Goal: Task Accomplishment & Management: Manage account settings

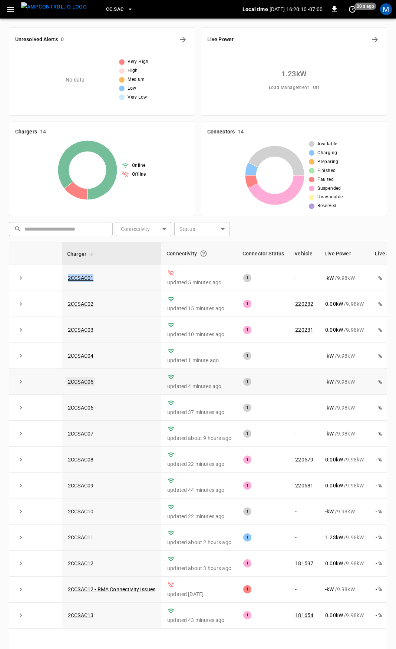
drag, startPoint x: 93, startPoint y: 382, endPoint x: 76, endPoint y: 387, distance: 18.4
click at [76, 386] on link "2CCSAC05" at bounding box center [80, 381] width 29 height 9
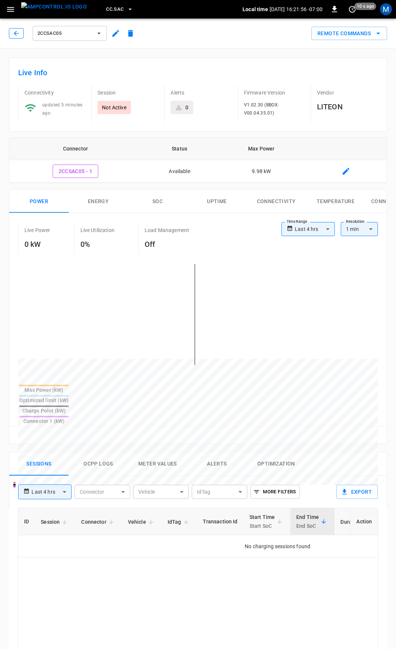
click at [14, 33] on icon "button" at bounding box center [16, 33] width 5 height 5
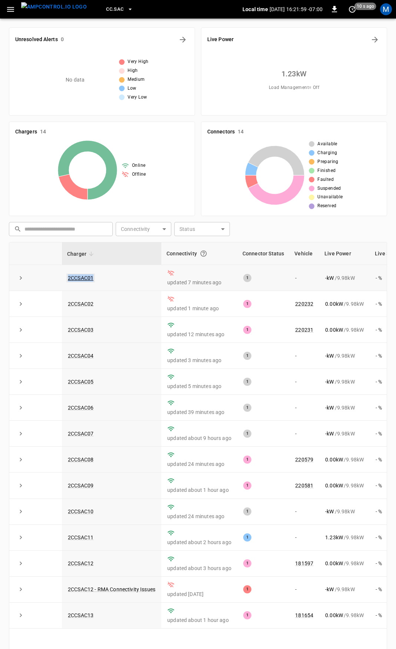
drag, startPoint x: 98, startPoint y: 280, endPoint x: 68, endPoint y: 276, distance: 30.0
click at [68, 276] on td "2CCSAC01" at bounding box center [111, 278] width 99 height 26
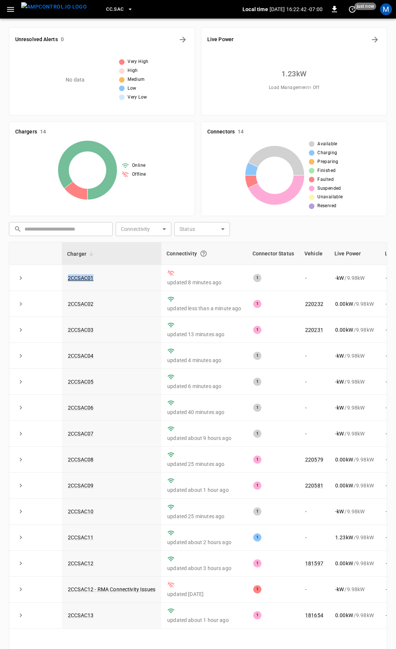
click at [14, 6] on icon "button" at bounding box center [10, 9] width 9 height 9
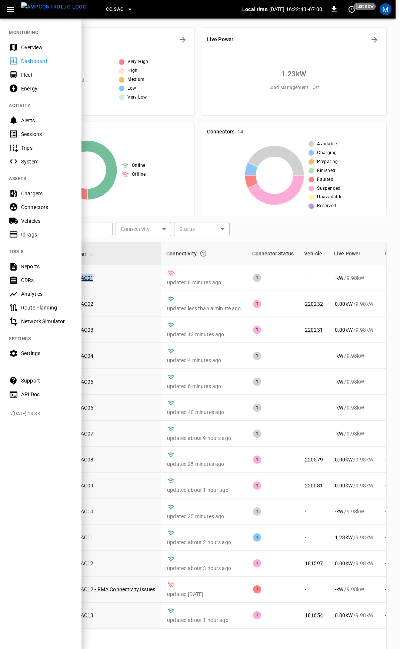
click at [44, 48] on div "Overview" at bounding box center [46, 47] width 51 height 7
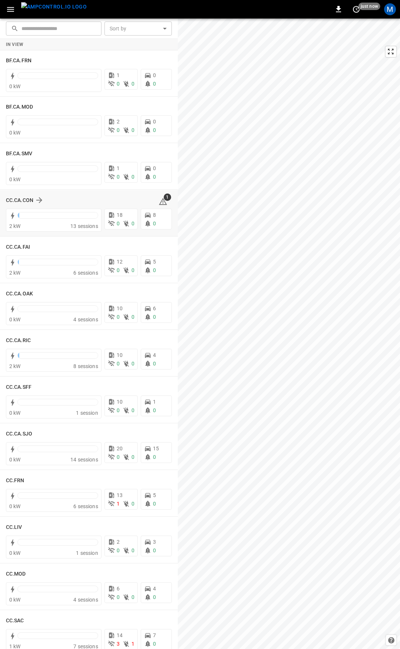
click at [163, 201] on icon at bounding box center [163, 202] width 1 height 3
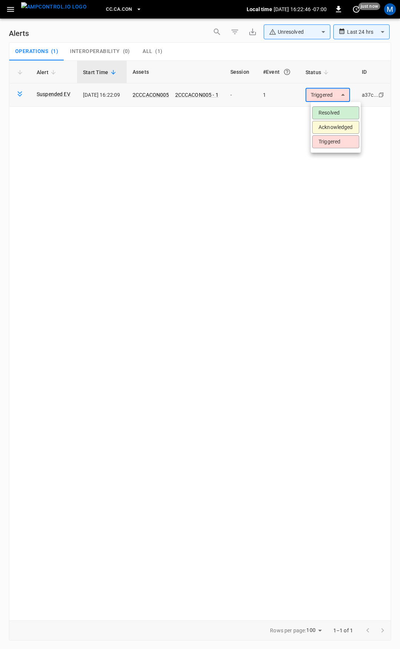
click at [329, 97] on body "**********" at bounding box center [200, 323] width 400 height 646
click at [330, 114] on li "Resolved" at bounding box center [335, 112] width 47 height 13
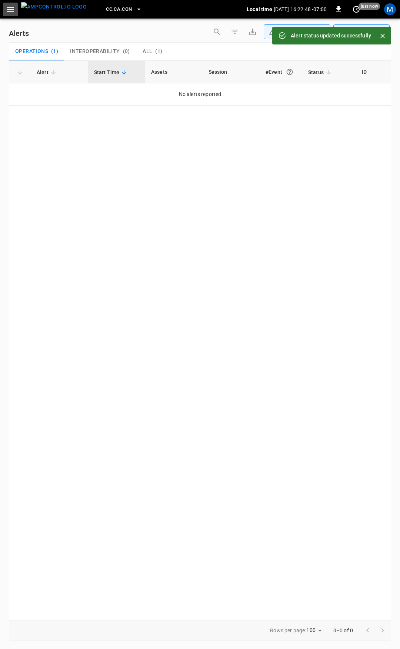
click at [7, 10] on icon "button" at bounding box center [10, 9] width 7 height 5
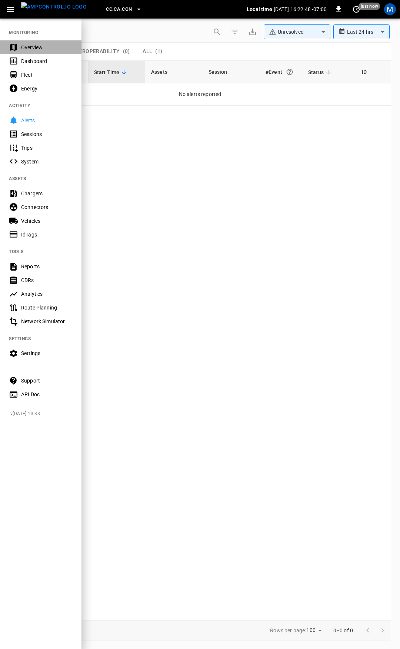
click at [30, 52] on div "Overview" at bounding box center [41, 47] width 82 height 14
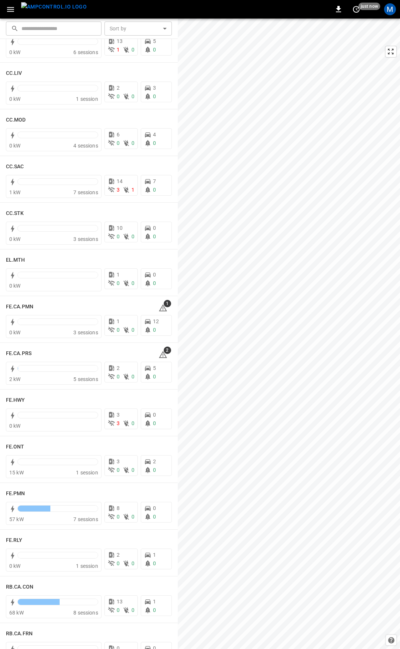
scroll to position [479, 0]
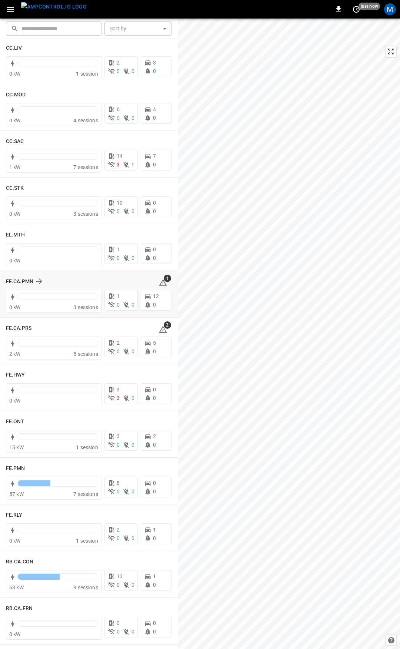
click at [160, 285] on icon at bounding box center [163, 282] width 9 height 9
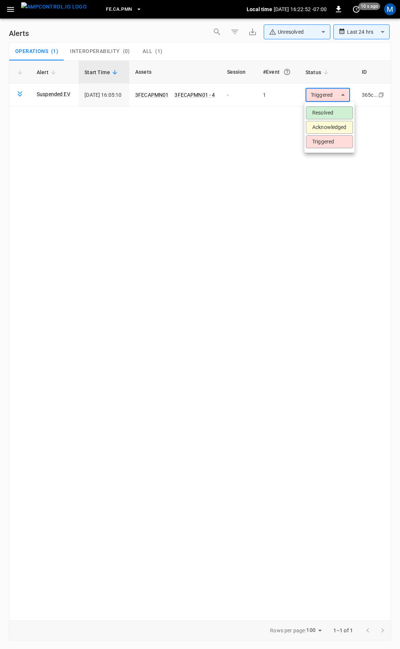
click at [332, 99] on body "**********" at bounding box center [200, 323] width 400 height 646
click at [329, 115] on li "Resolved" at bounding box center [329, 112] width 47 height 13
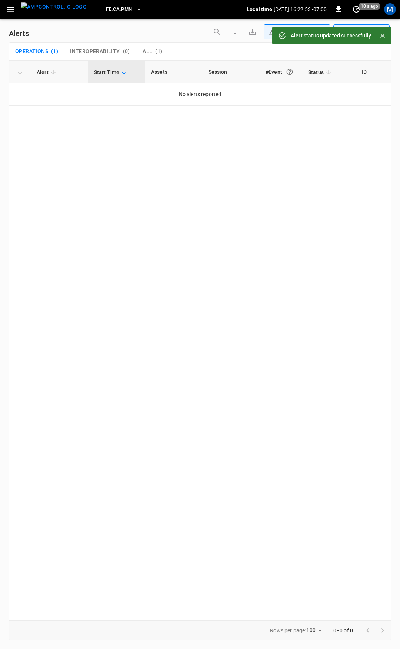
click at [9, 7] on icon "button" at bounding box center [10, 9] width 7 height 5
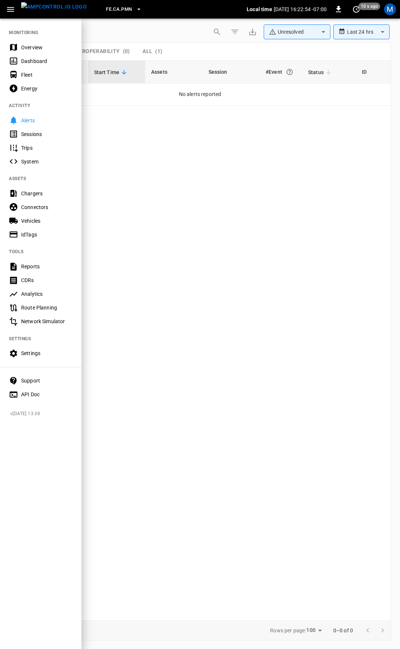
click at [40, 49] on div "Overview" at bounding box center [46, 47] width 51 height 7
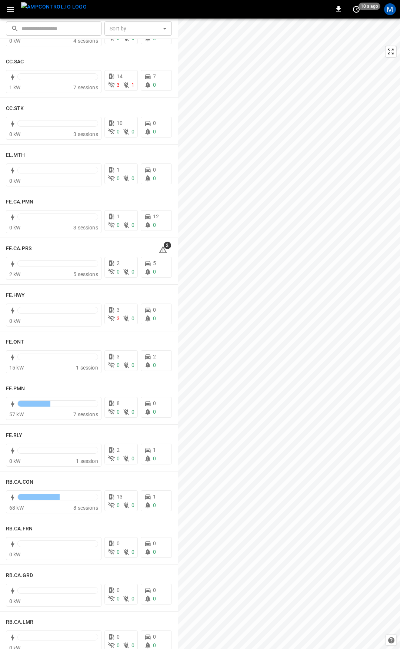
scroll to position [599, 0]
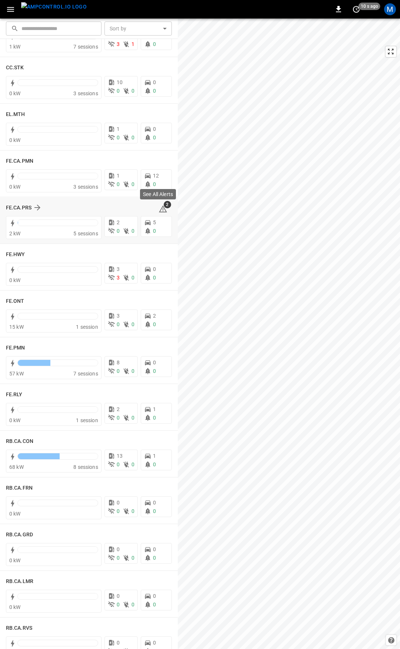
click at [159, 209] on icon at bounding box center [163, 209] width 9 height 9
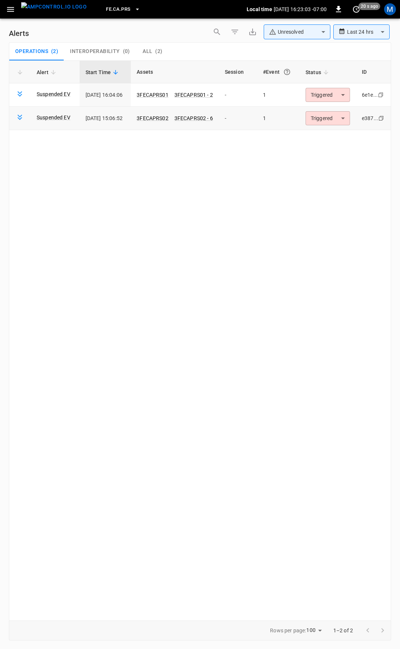
click at [333, 120] on body "**********" at bounding box center [200, 323] width 400 height 646
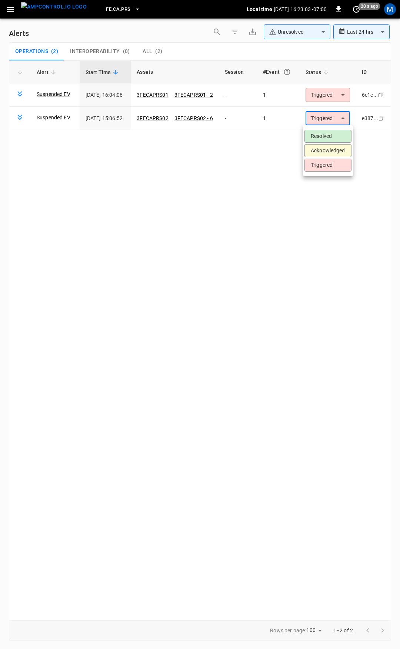
click at [334, 134] on li "Resolved" at bounding box center [328, 136] width 47 height 13
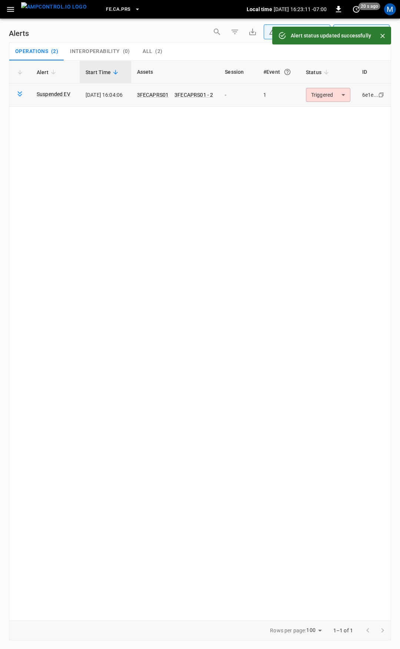
click at [319, 91] on body "**********" at bounding box center [200, 323] width 400 height 646
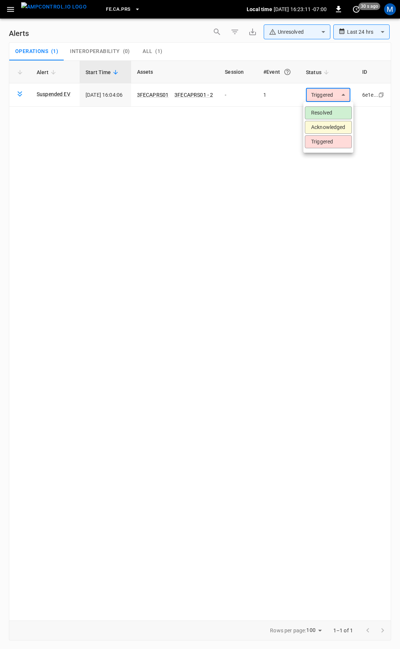
click at [332, 112] on li "Resolved" at bounding box center [328, 112] width 47 height 13
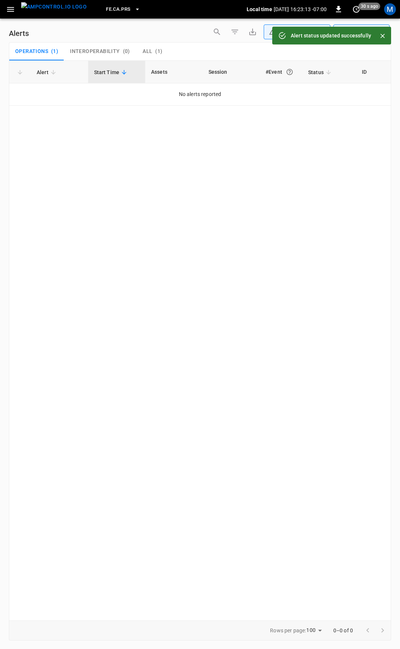
click at [10, 11] on icon "button" at bounding box center [10, 9] width 7 height 5
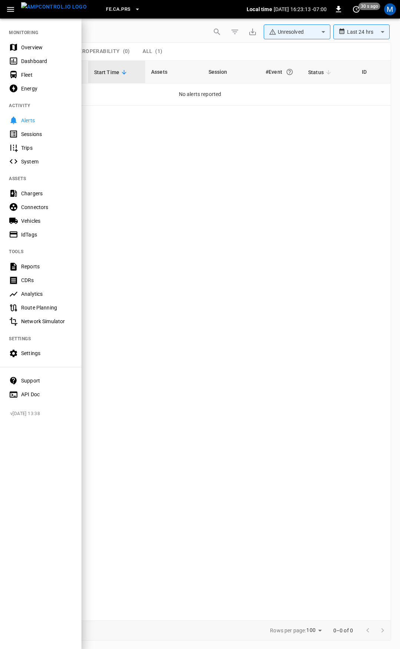
drag, startPoint x: 40, startPoint y: 44, endPoint x: 46, endPoint y: 73, distance: 30.2
click at [40, 44] on div "Overview" at bounding box center [46, 47] width 51 height 7
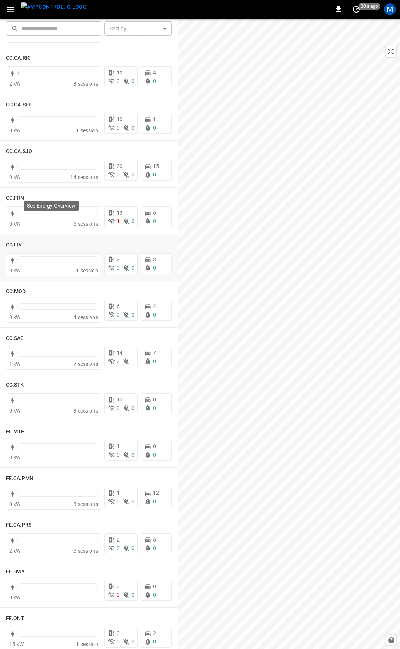
scroll to position [245, 0]
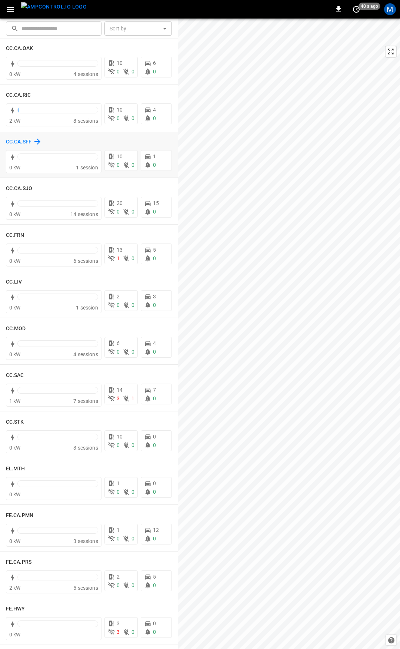
click at [13, 140] on h6 "CC.CA.SFF" at bounding box center [19, 142] width 26 height 8
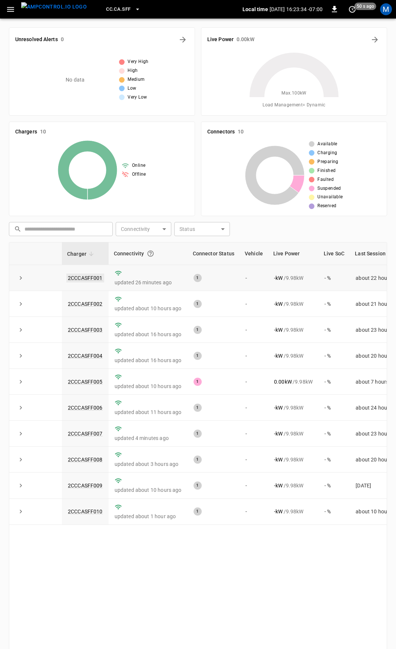
click at [75, 273] on link "2CCCASFF001" at bounding box center [85, 277] width 38 height 9
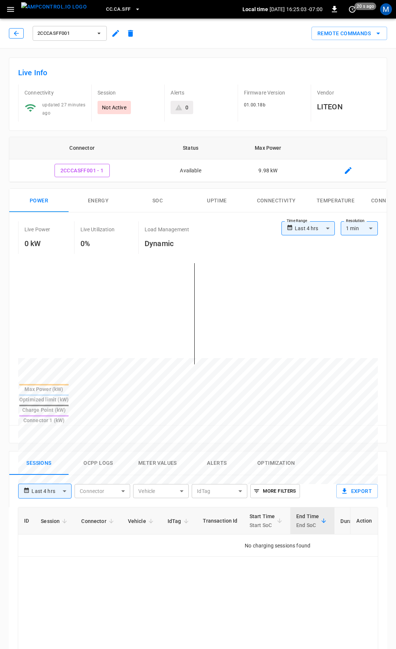
click at [16, 37] on div "2CCCASFF001" at bounding box center [73, 33] width 129 height 18
click at [14, 37] on button "button" at bounding box center [16, 33] width 15 height 10
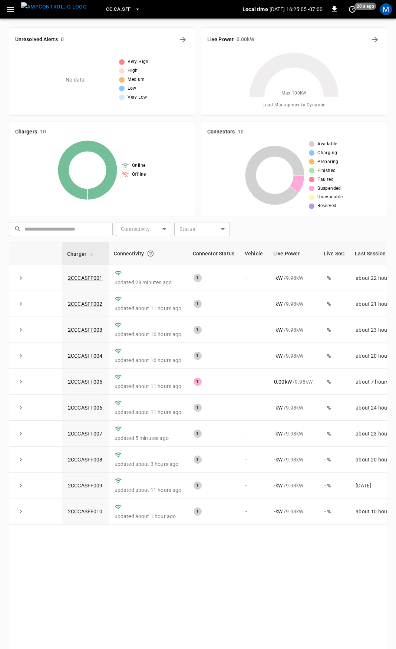
click at [7, 8] on icon "button" at bounding box center [10, 9] width 9 height 9
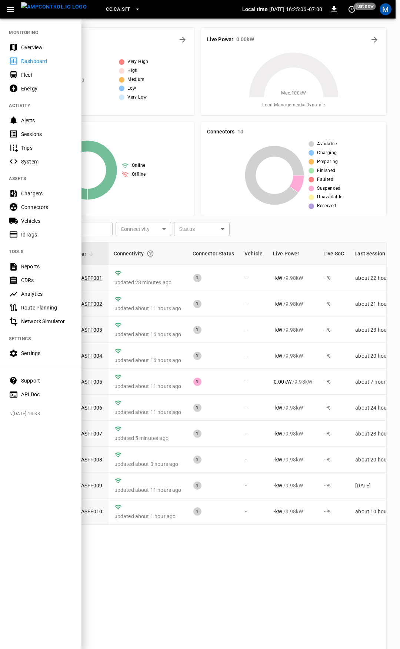
drag, startPoint x: 32, startPoint y: 49, endPoint x: 81, endPoint y: 140, distance: 103.3
click at [32, 49] on div "Overview" at bounding box center [46, 47] width 51 height 7
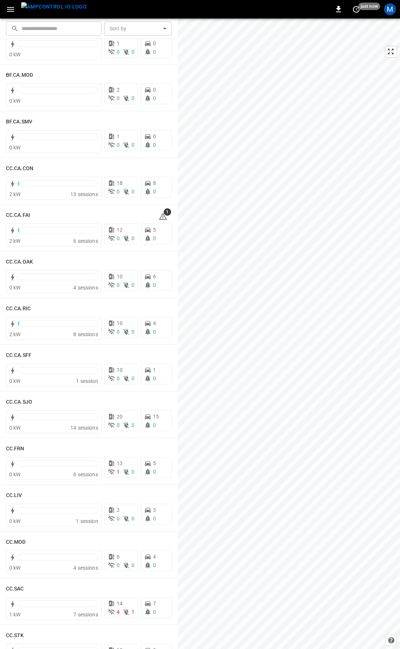
scroll to position [29, 0]
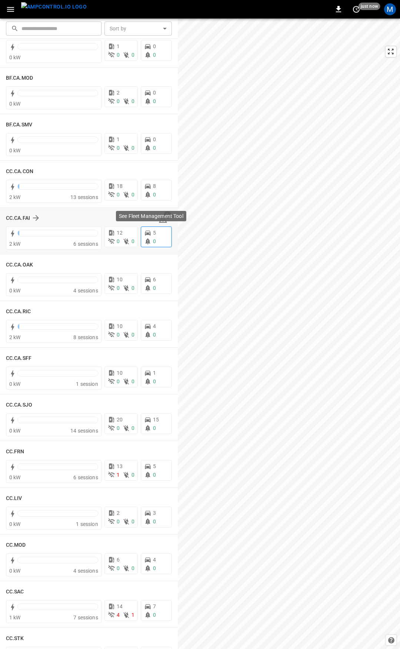
click at [160, 219] on p "See Fleet Management Tool" at bounding box center [151, 215] width 64 height 7
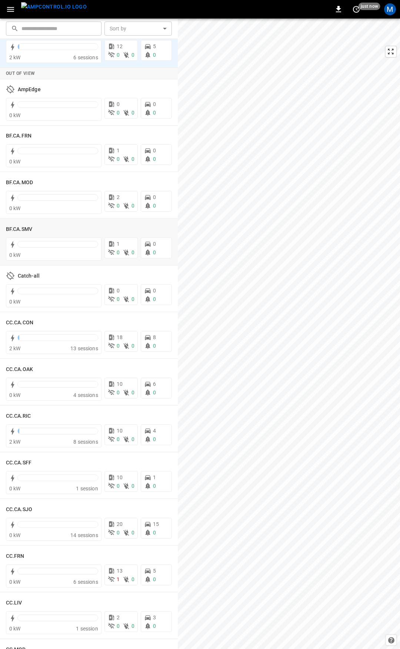
scroll to position [0, 0]
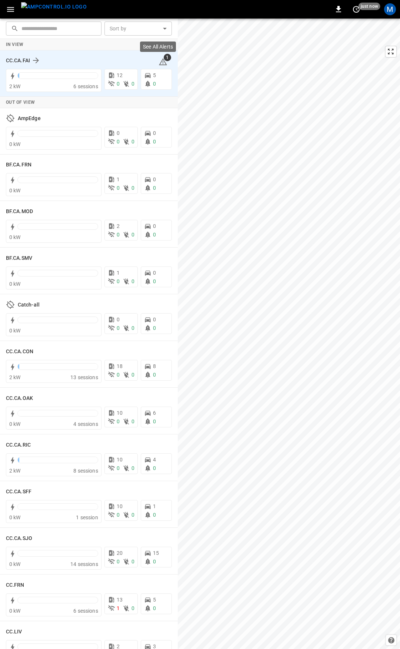
click at [161, 63] on icon at bounding box center [163, 61] width 8 height 7
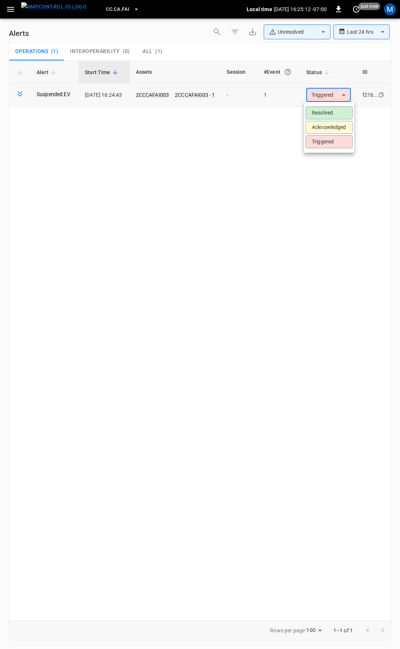
click at [342, 94] on body "**********" at bounding box center [200, 323] width 400 height 646
drag, startPoint x: 333, startPoint y: 111, endPoint x: 217, endPoint y: 69, distance: 123.4
click at [332, 111] on li "Resolved" at bounding box center [329, 112] width 47 height 13
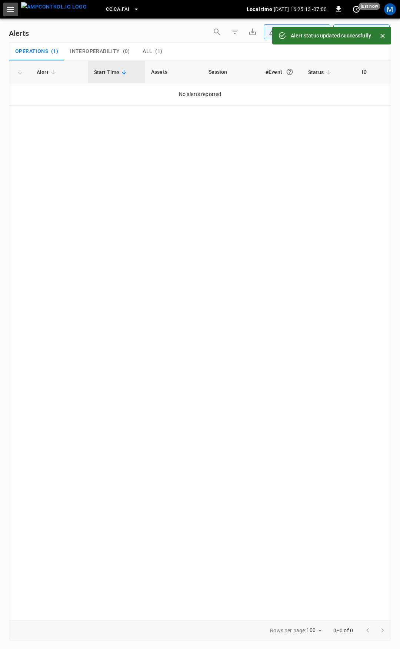
drag, startPoint x: 14, startPoint y: 9, endPoint x: 15, endPoint y: 18, distance: 9.7
click at [14, 10] on icon "button" at bounding box center [10, 9] width 9 height 9
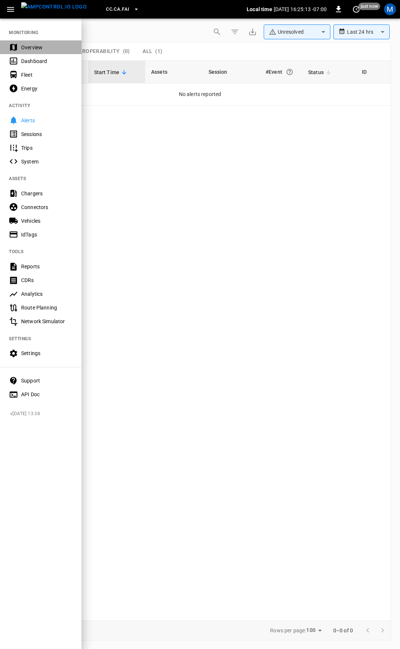
click at [29, 44] on div "Overview" at bounding box center [46, 47] width 51 height 7
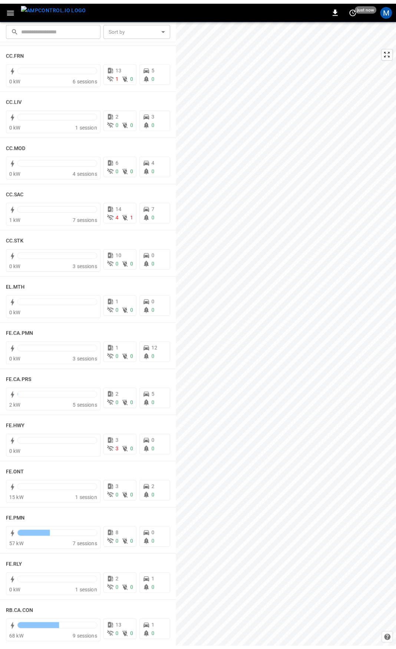
scroll to position [428, 0]
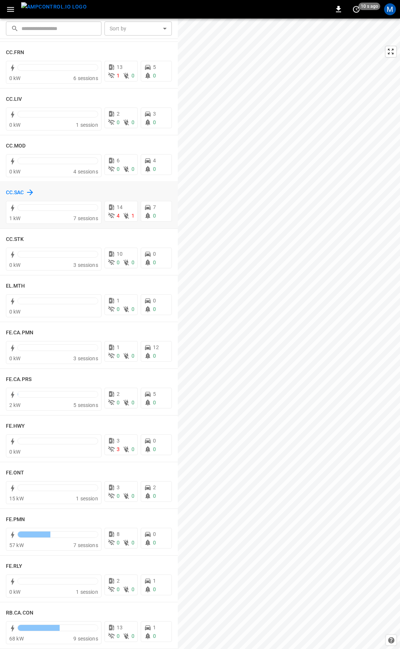
click at [17, 193] on h6 "CC.SAC" at bounding box center [15, 193] width 18 height 8
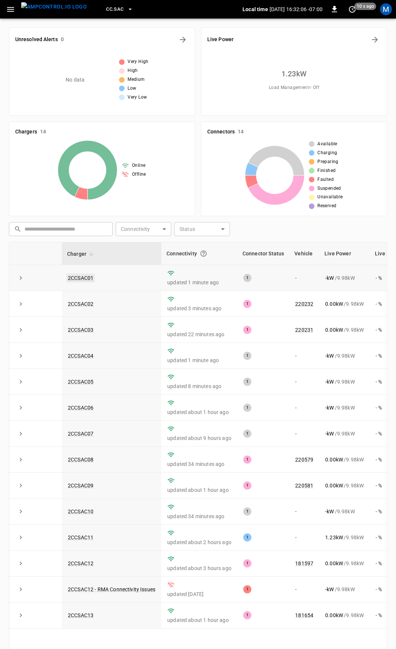
click at [87, 280] on link "2CCSAC01" at bounding box center [80, 277] width 29 height 9
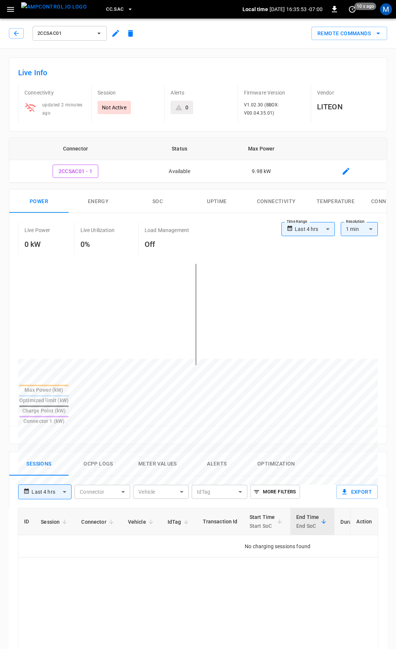
click at [21, 39] on div "2CCSAC01" at bounding box center [73, 33] width 129 height 18
click at [21, 37] on button "button" at bounding box center [16, 33] width 15 height 10
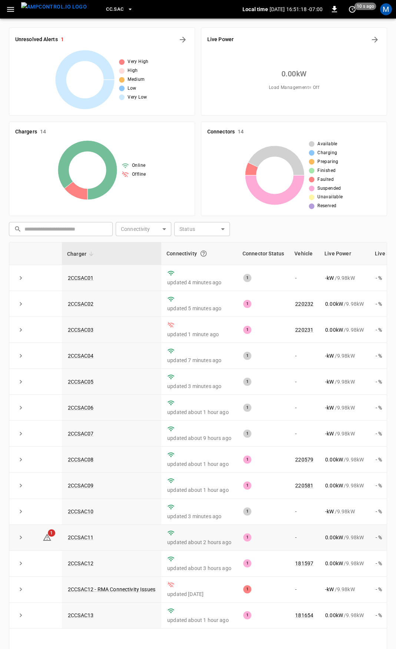
click at [79, 537] on td "2CCSAC11" at bounding box center [111, 538] width 99 height 26
click at [79, 542] on link "2CCSAC11" at bounding box center [80, 537] width 29 height 9
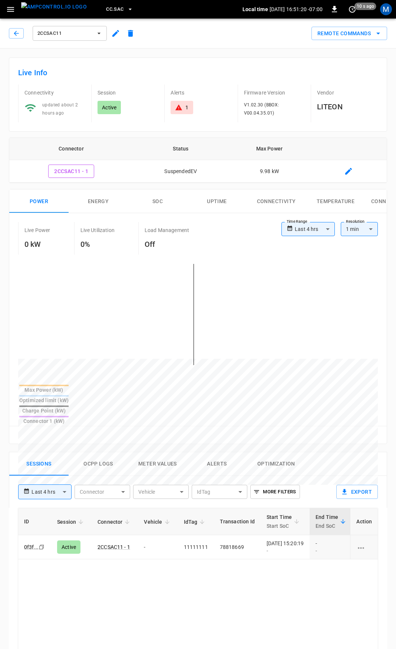
drag, startPoint x: 181, startPoint y: 107, endPoint x: 187, endPoint y: 118, distance: 13.1
click at [181, 106] on icon at bounding box center [178, 107] width 7 height 7
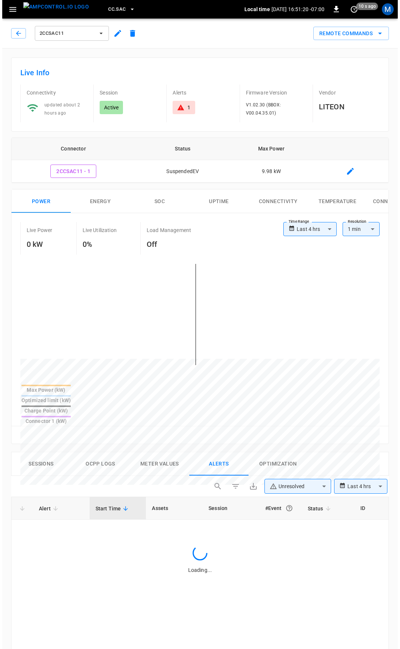
scroll to position [316, 0]
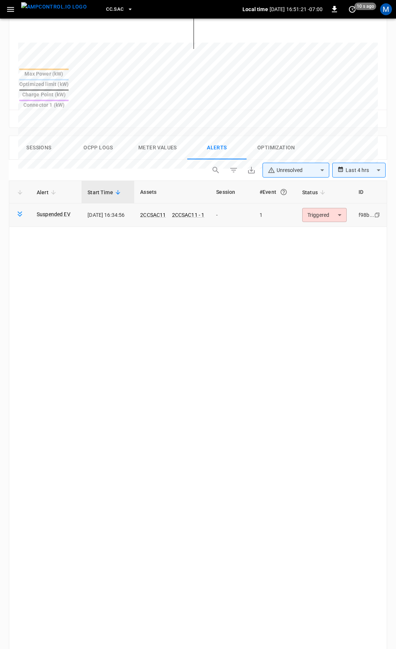
click at [325, 186] on body "**********" at bounding box center [198, 229] width 396 height 1091
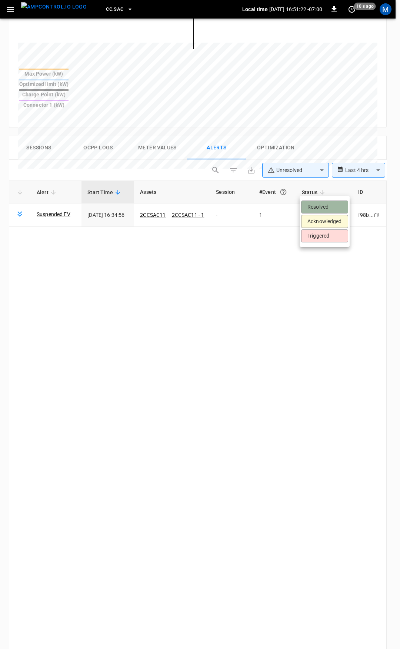
click at [325, 206] on li "Resolved" at bounding box center [324, 206] width 47 height 13
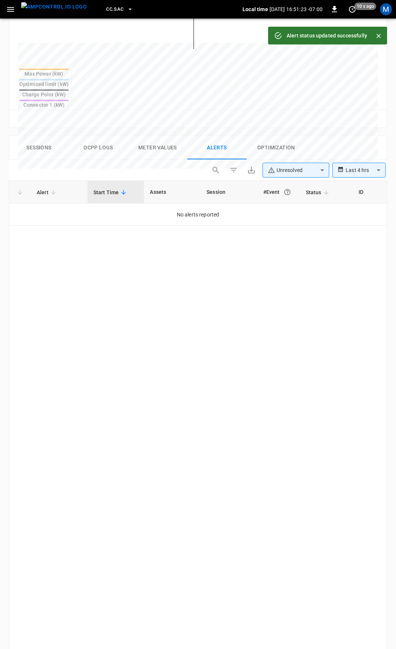
click at [11, 8] on icon "button" at bounding box center [10, 9] width 9 height 9
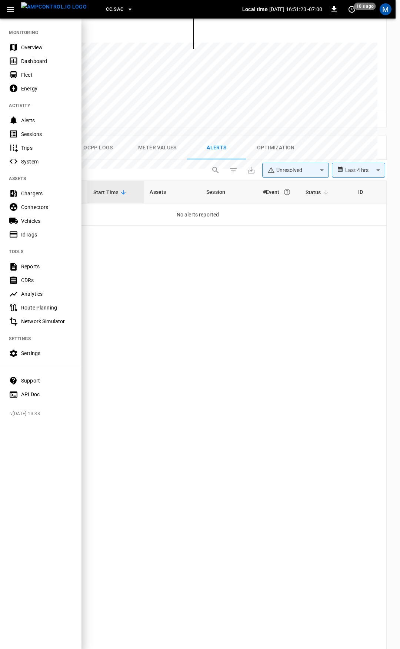
click at [24, 47] on div "Overview" at bounding box center [46, 47] width 51 height 7
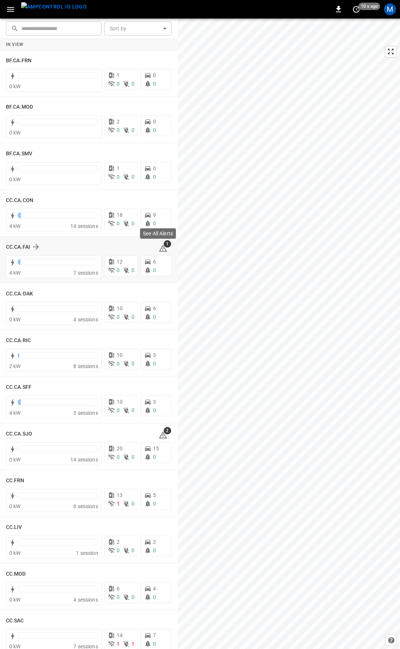
click at [159, 247] on icon at bounding box center [163, 248] width 8 height 7
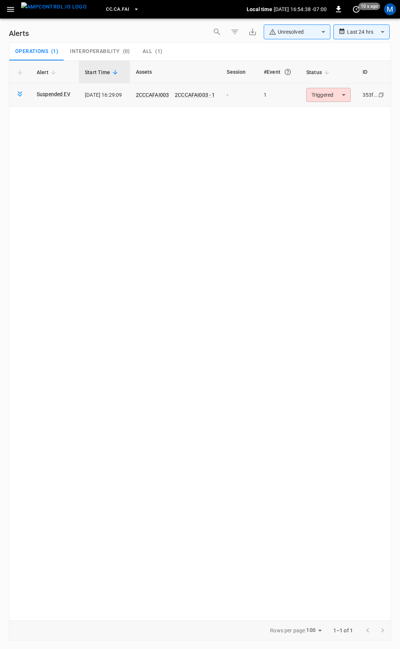
click at [337, 94] on body "**********" at bounding box center [200, 323] width 400 height 646
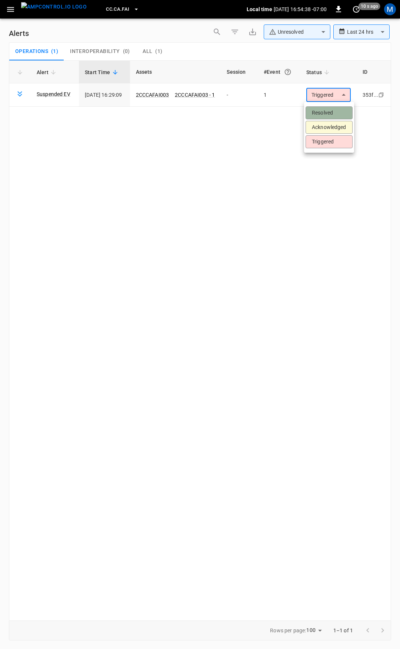
drag, startPoint x: 334, startPoint y: 115, endPoint x: 94, endPoint y: 48, distance: 249.6
click at [334, 115] on li "Resolved" at bounding box center [329, 112] width 47 height 13
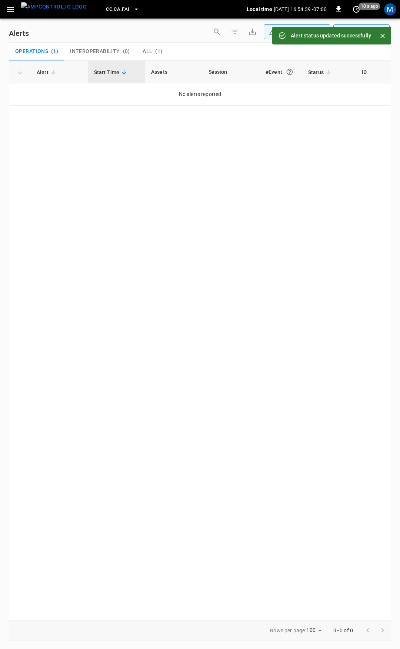
click at [13, 14] on button "button" at bounding box center [10, 10] width 15 height 14
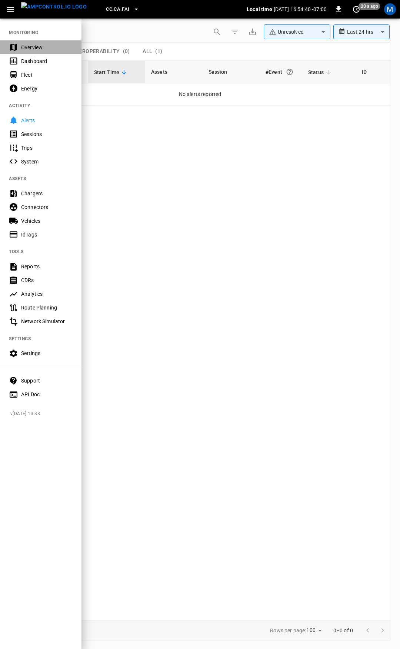
click at [28, 45] on div "Overview" at bounding box center [46, 47] width 51 height 7
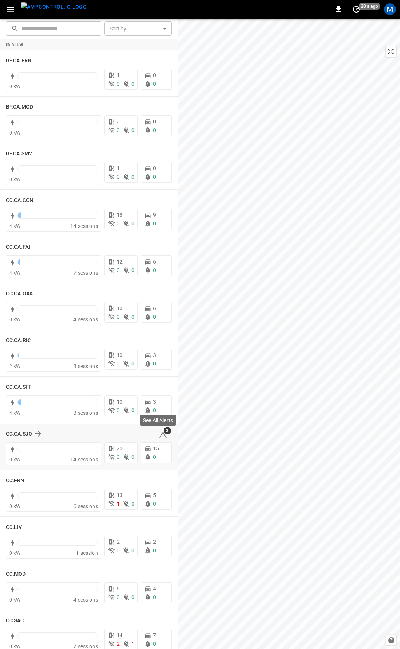
click at [159, 434] on icon at bounding box center [163, 434] width 9 height 9
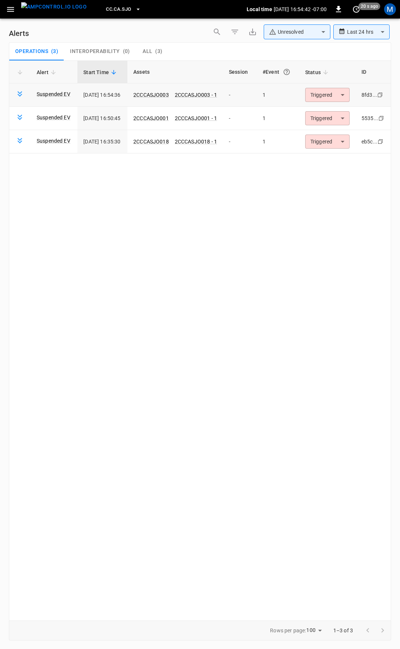
click at [325, 94] on body "**********" at bounding box center [200, 323] width 400 height 646
click at [326, 109] on li "Resolved" at bounding box center [333, 112] width 47 height 13
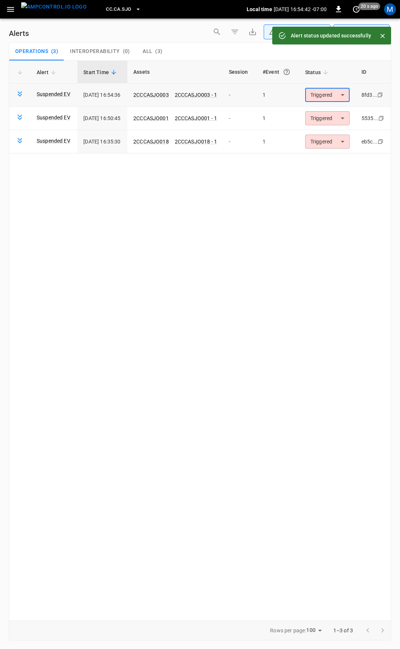
click at [332, 90] on body "**********" at bounding box center [200, 323] width 400 height 646
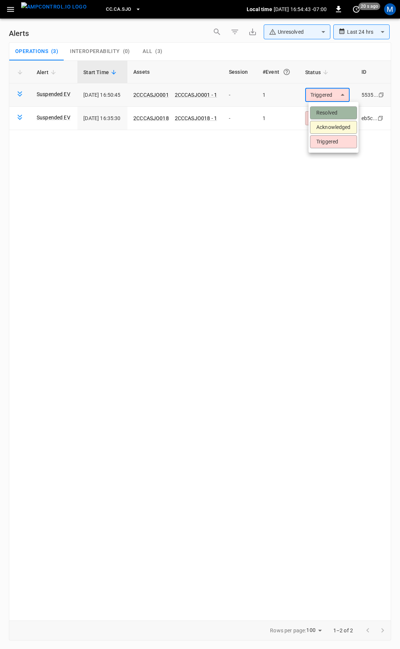
click at [331, 111] on li "Resolved" at bounding box center [333, 112] width 47 height 13
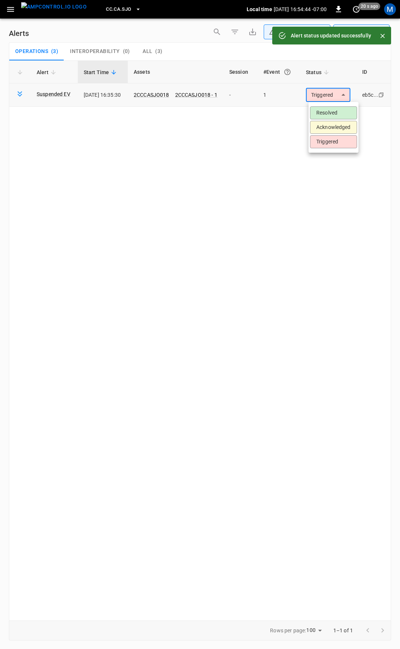
click at [331, 93] on body "**********" at bounding box center [200, 323] width 400 height 646
click at [326, 113] on li "Resolved" at bounding box center [333, 112] width 47 height 13
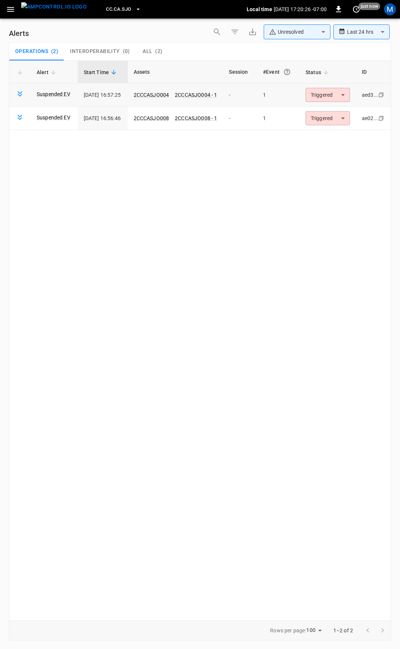
click at [330, 97] on body "**********" at bounding box center [200, 323] width 400 height 646
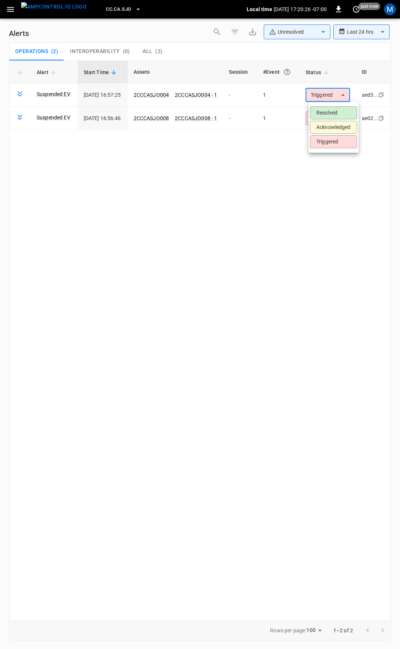
click at [334, 110] on li "Resolved" at bounding box center [333, 112] width 47 height 13
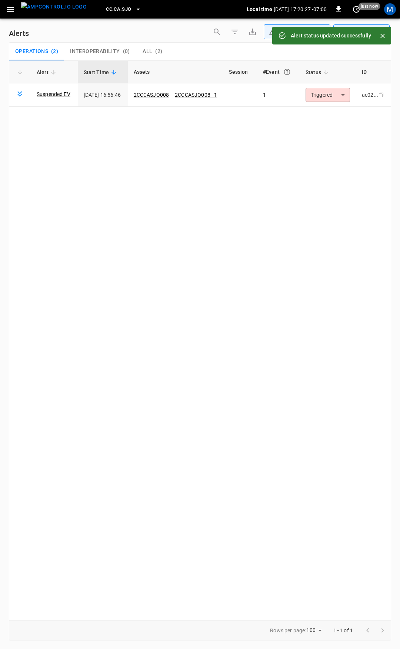
click at [338, 99] on body "**********" at bounding box center [200, 323] width 400 height 646
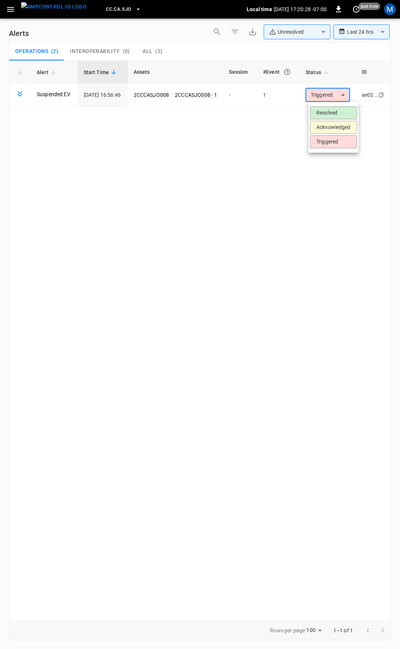
click at [336, 113] on li "Resolved" at bounding box center [333, 112] width 47 height 13
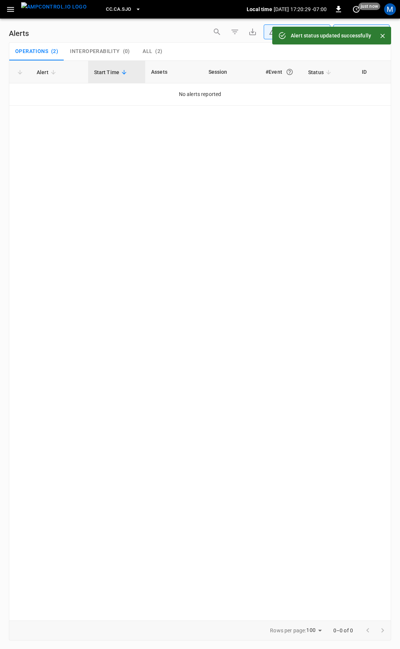
click at [9, 14] on button "button" at bounding box center [10, 10] width 15 height 14
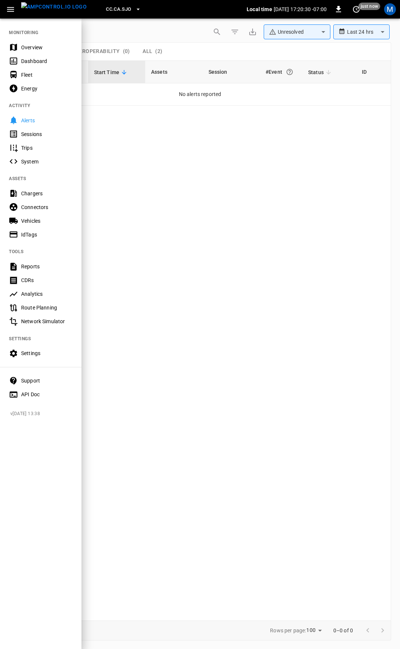
click at [31, 47] on div "Overview" at bounding box center [46, 47] width 51 height 7
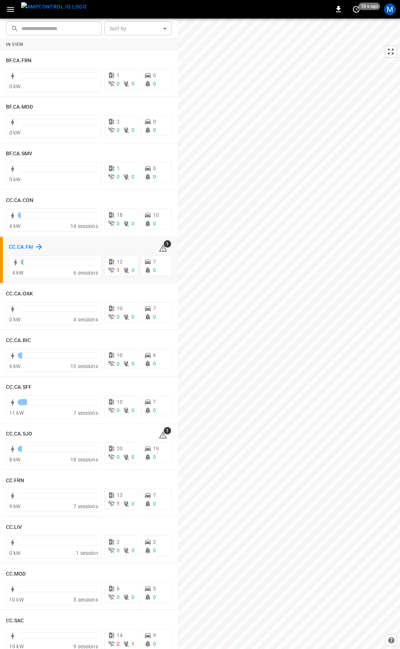
click at [27, 247] on h6 "CC.CA.FAI" at bounding box center [21, 247] width 24 height 8
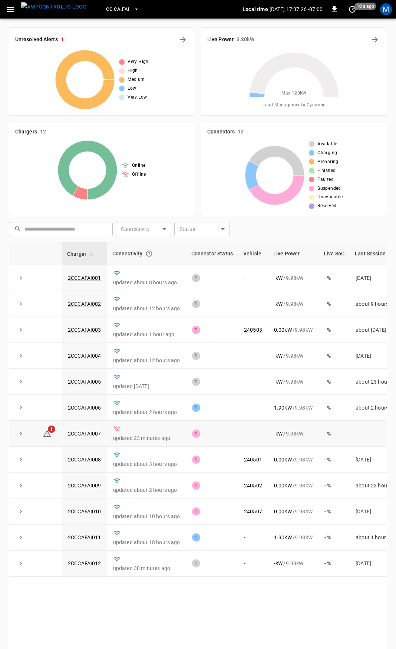
click at [58, 439] on td "1" at bounding box center [47, 433] width 30 height 26
drag, startPoint x: 93, startPoint y: 435, endPoint x: 64, endPoint y: 437, distance: 29.0
click at [64, 437] on td "2CCCAFAI007" at bounding box center [84, 433] width 45 height 26
copy link "2CCCAFAI007"
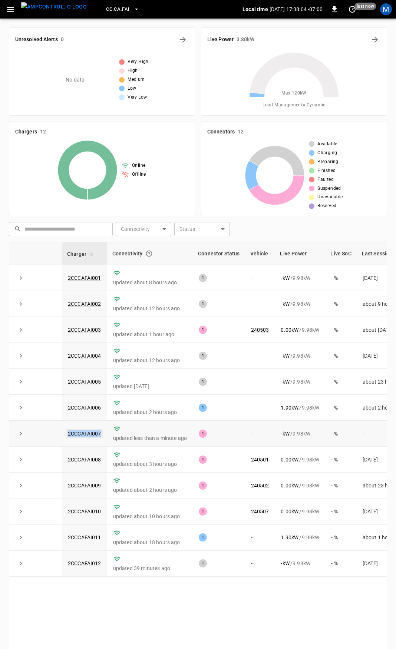
click at [86, 436] on link "2CCCAFAI007" at bounding box center [84, 433] width 36 height 9
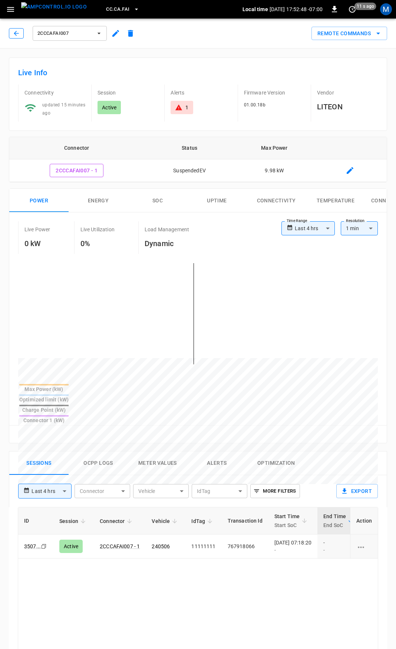
click at [13, 31] on icon "button" at bounding box center [16, 33] width 7 height 7
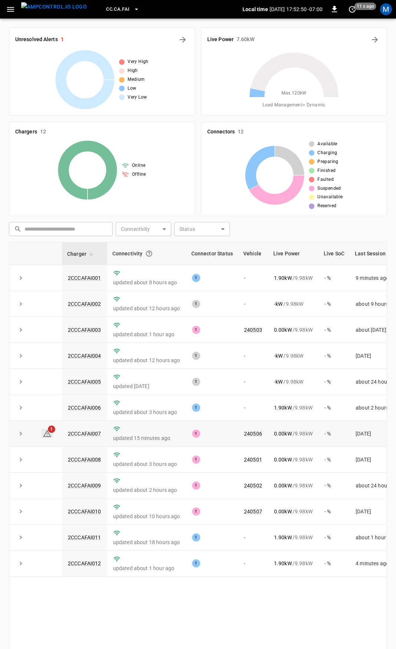
click at [50, 437] on icon at bounding box center [47, 433] width 8 height 7
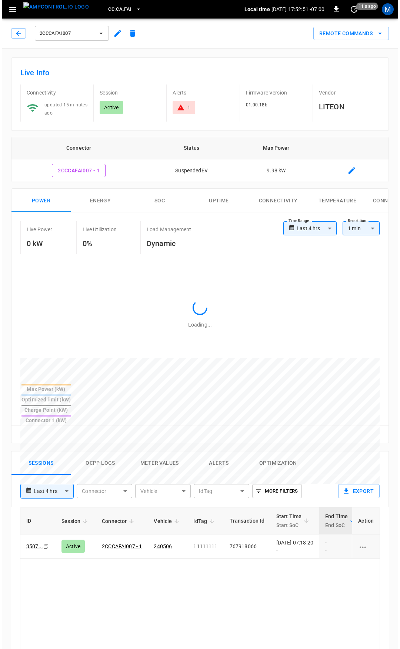
scroll to position [315, 0]
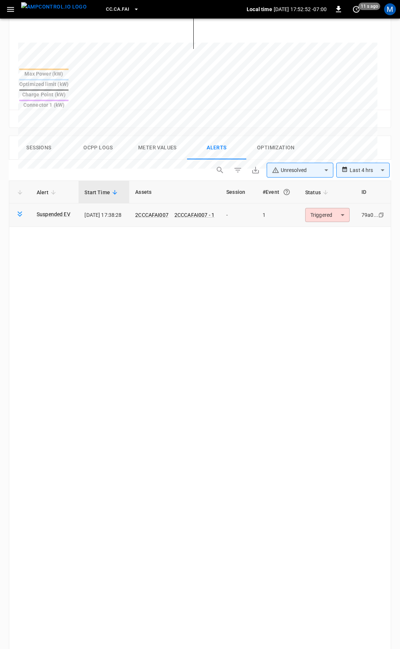
click at [322, 190] on body "**********" at bounding box center [200, 230] width 400 height 1090
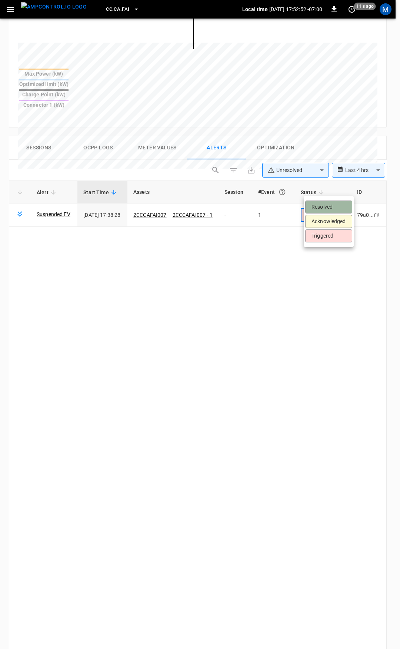
click at [322, 208] on li "Resolved" at bounding box center [328, 206] width 47 height 13
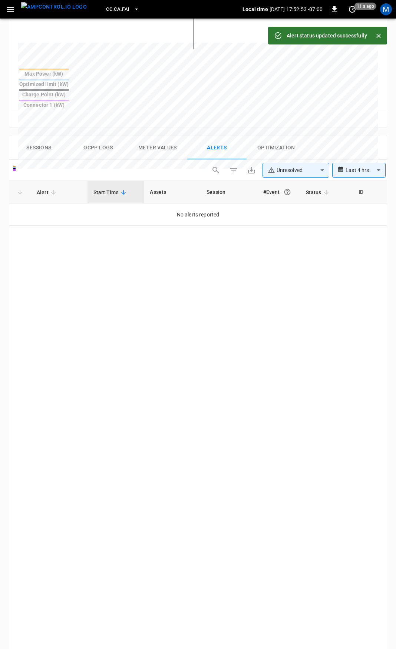
click at [6, 11] on button "button" at bounding box center [10, 10] width 15 height 14
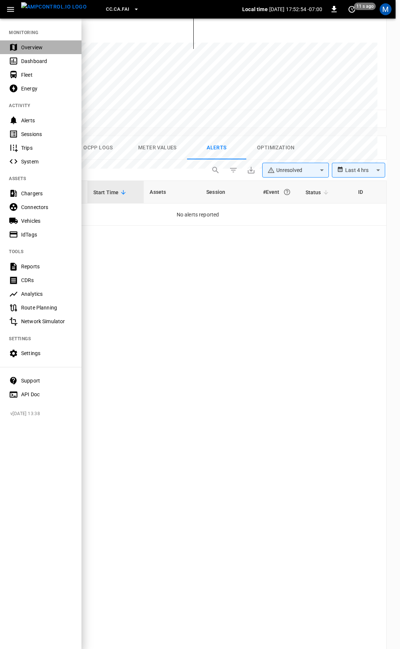
click at [27, 46] on div "Overview" at bounding box center [46, 47] width 51 height 7
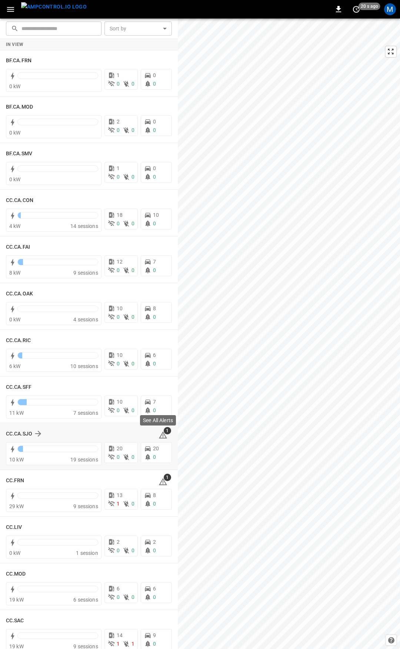
click at [159, 434] on icon at bounding box center [163, 434] width 8 height 7
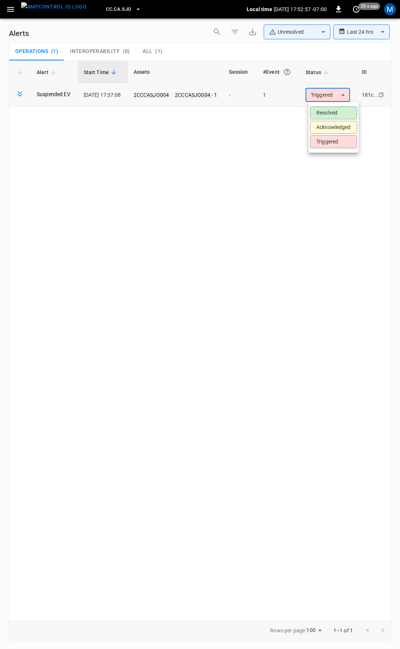
click at [324, 91] on body "**********" at bounding box center [200, 323] width 400 height 646
click at [334, 110] on li "Resolved" at bounding box center [333, 112] width 47 height 13
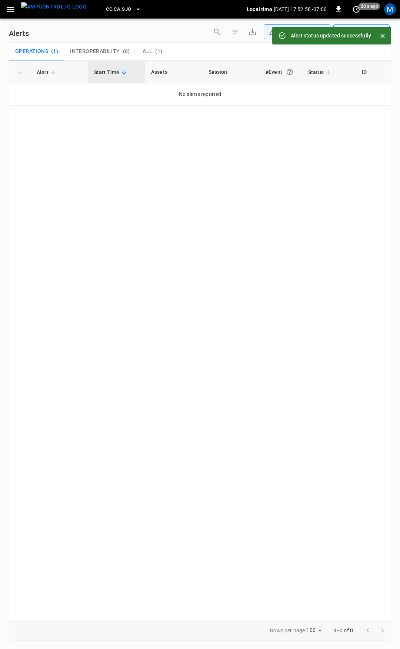
click at [9, 10] on icon "button" at bounding box center [10, 9] width 9 height 9
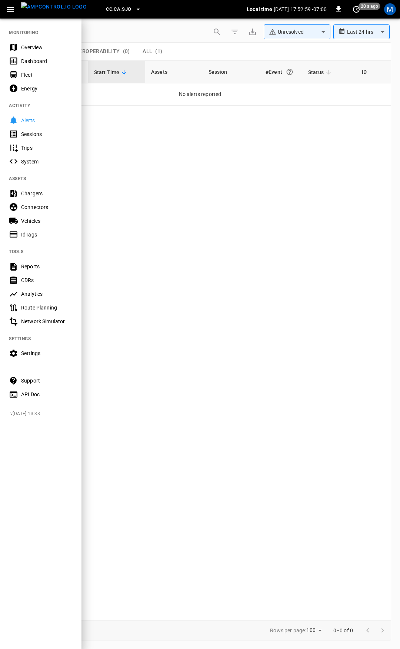
click at [40, 44] on div "Overview" at bounding box center [46, 47] width 51 height 7
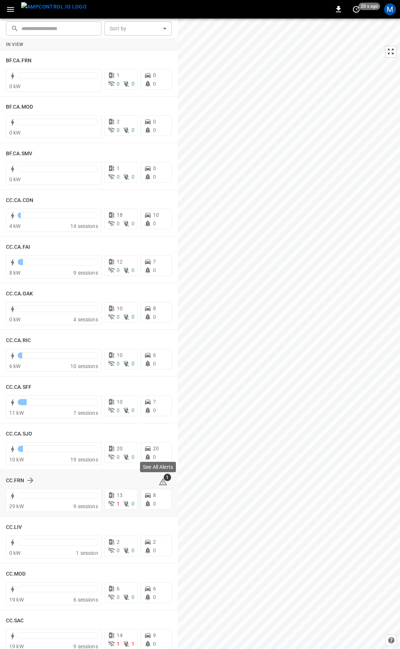
click at [159, 482] on icon at bounding box center [163, 481] width 9 height 9
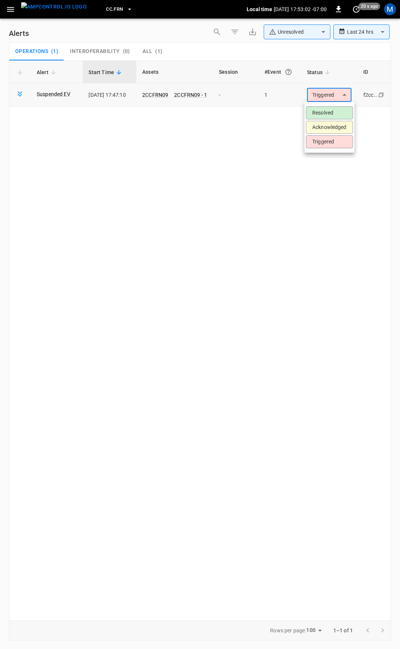
click at [317, 97] on body "**********" at bounding box center [200, 323] width 400 height 646
click at [320, 111] on li "Resolved" at bounding box center [329, 112] width 47 height 13
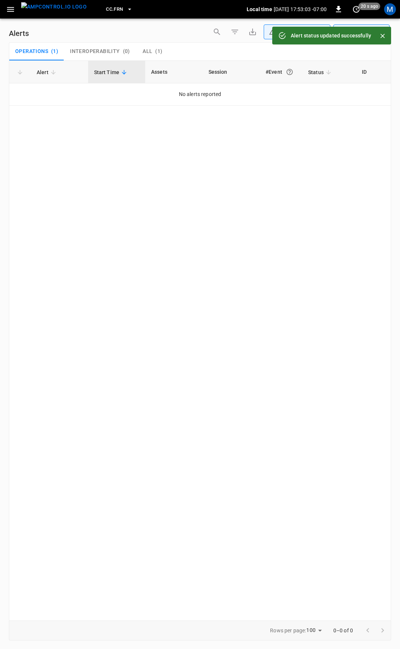
click at [17, 12] on button "button" at bounding box center [10, 10] width 15 height 14
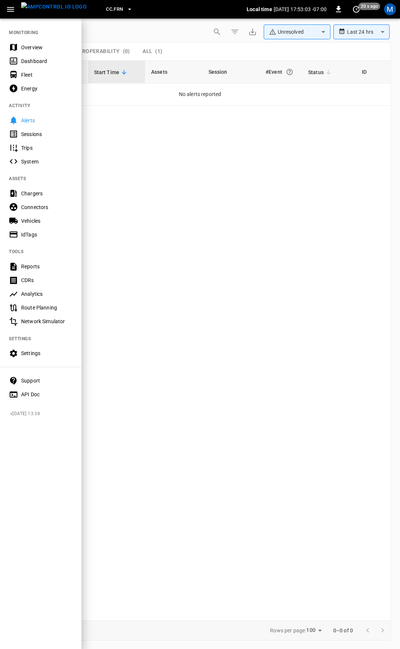
click at [30, 44] on div "Overview" at bounding box center [46, 47] width 51 height 7
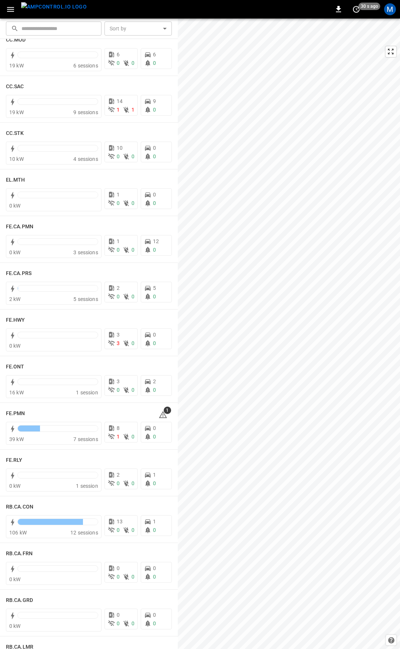
scroll to position [552, 0]
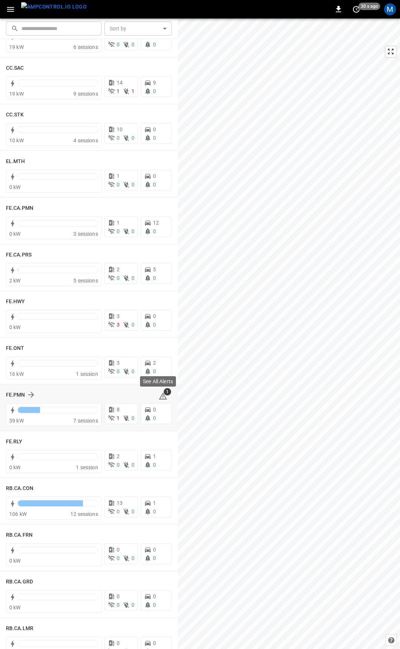
click at [161, 397] on icon at bounding box center [163, 395] width 8 height 7
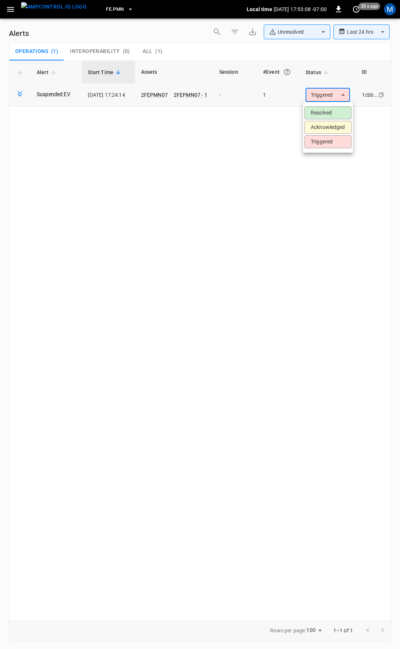
click at [327, 99] on body "**********" at bounding box center [200, 323] width 400 height 646
click at [326, 115] on li "Resolved" at bounding box center [328, 112] width 47 height 13
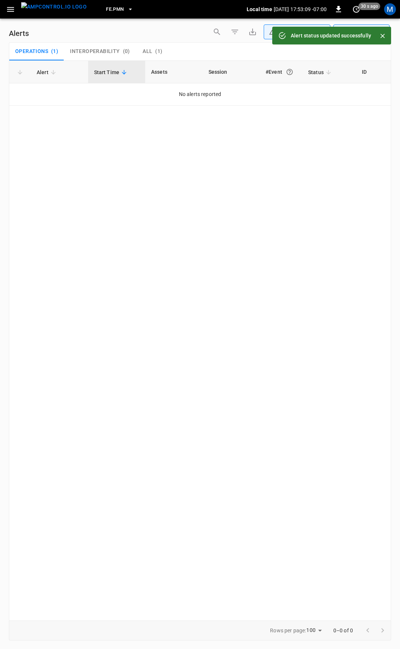
click at [11, 10] on icon "button" at bounding box center [10, 9] width 9 height 9
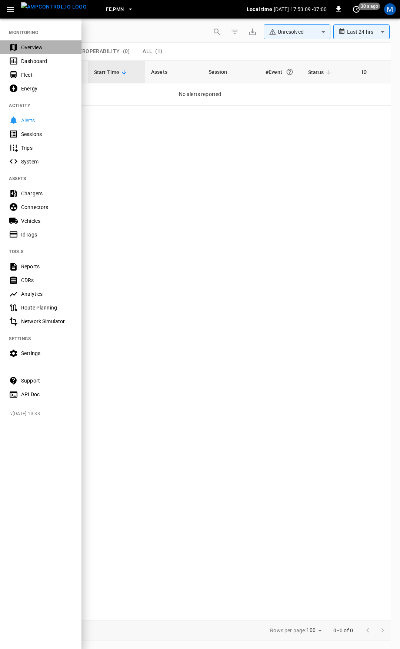
click at [33, 49] on div "Overview" at bounding box center [46, 47] width 51 height 7
